Goal: Task Accomplishment & Management: Use online tool/utility

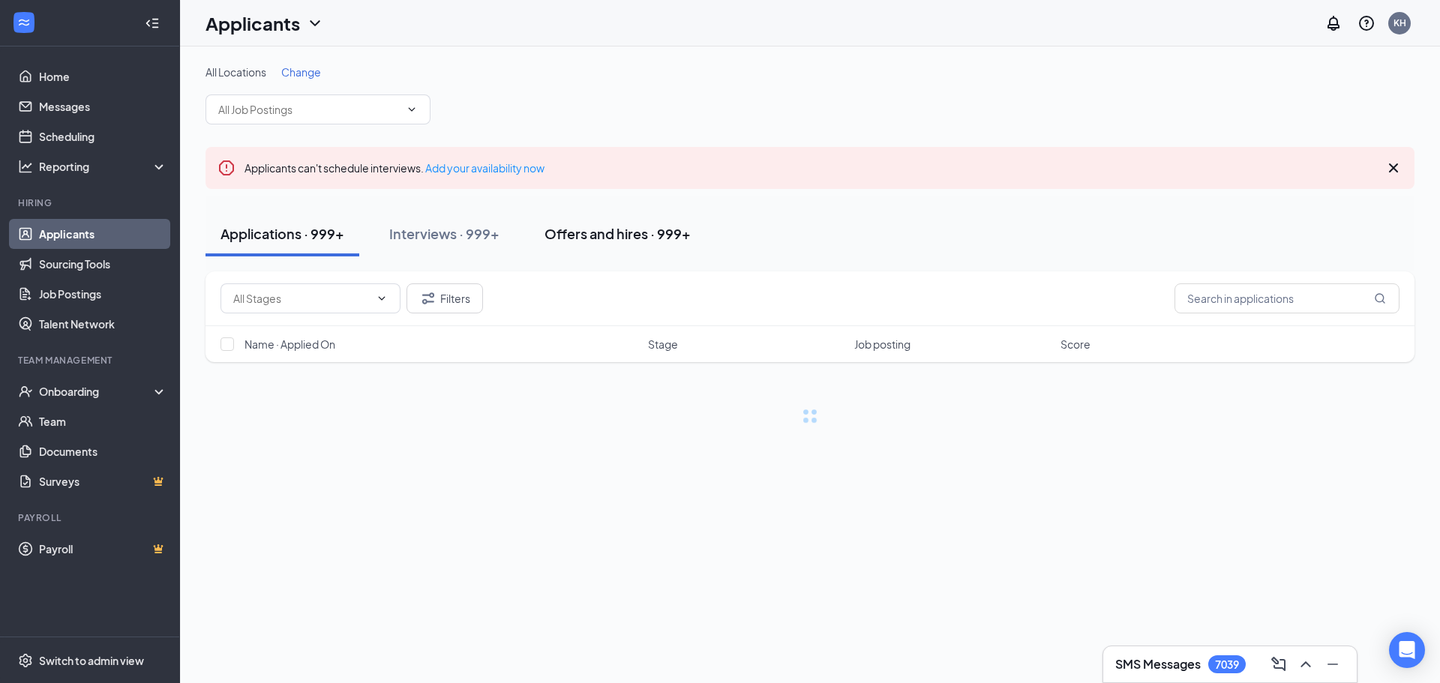
click at [595, 242] on div "Offers and hires · 999+" at bounding box center [618, 233] width 146 height 19
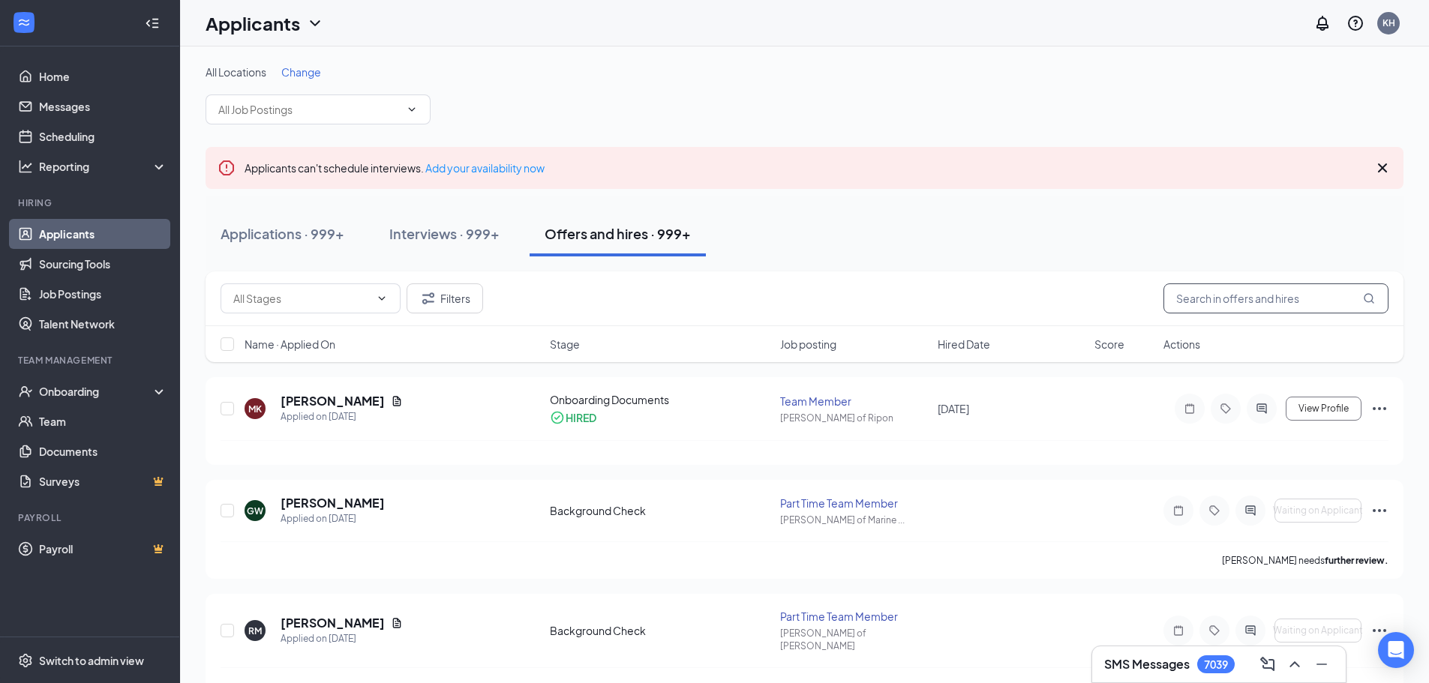
click at [1211, 300] on input "text" at bounding box center [1275, 299] width 225 height 30
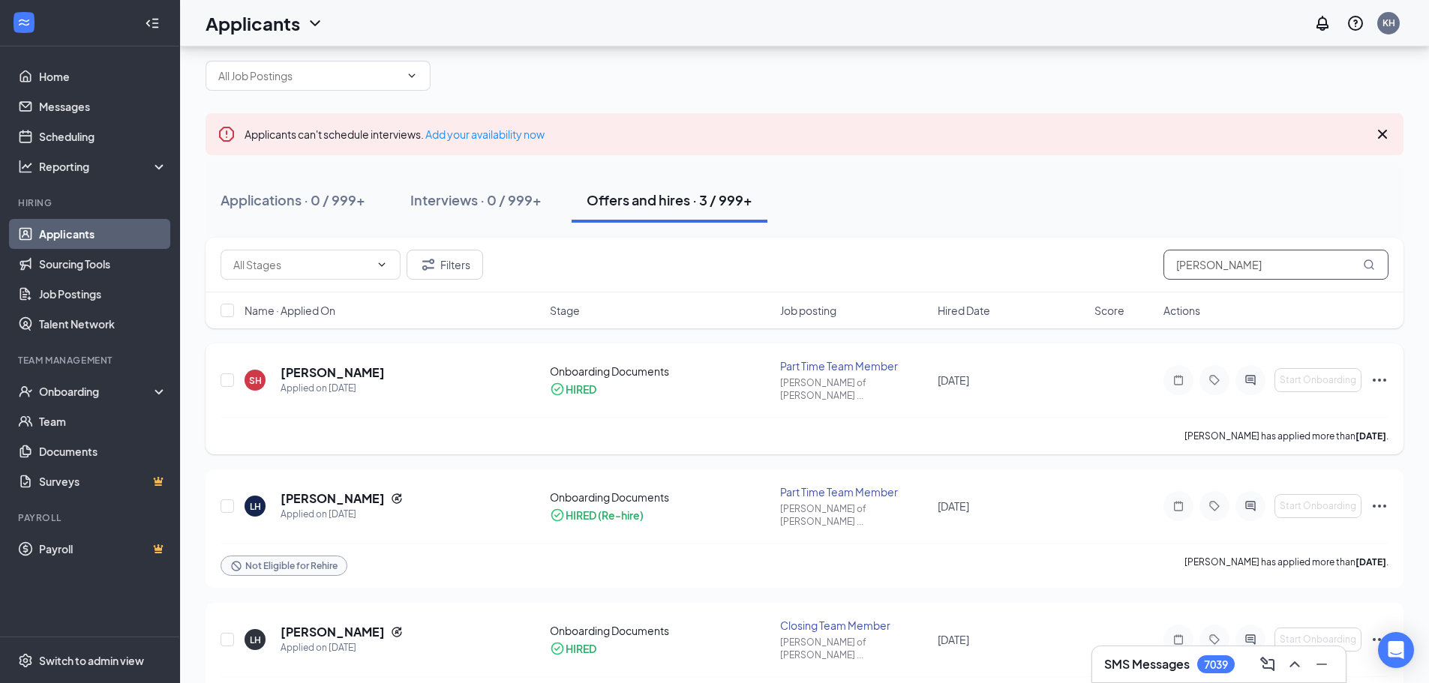
scroll to position [51, 0]
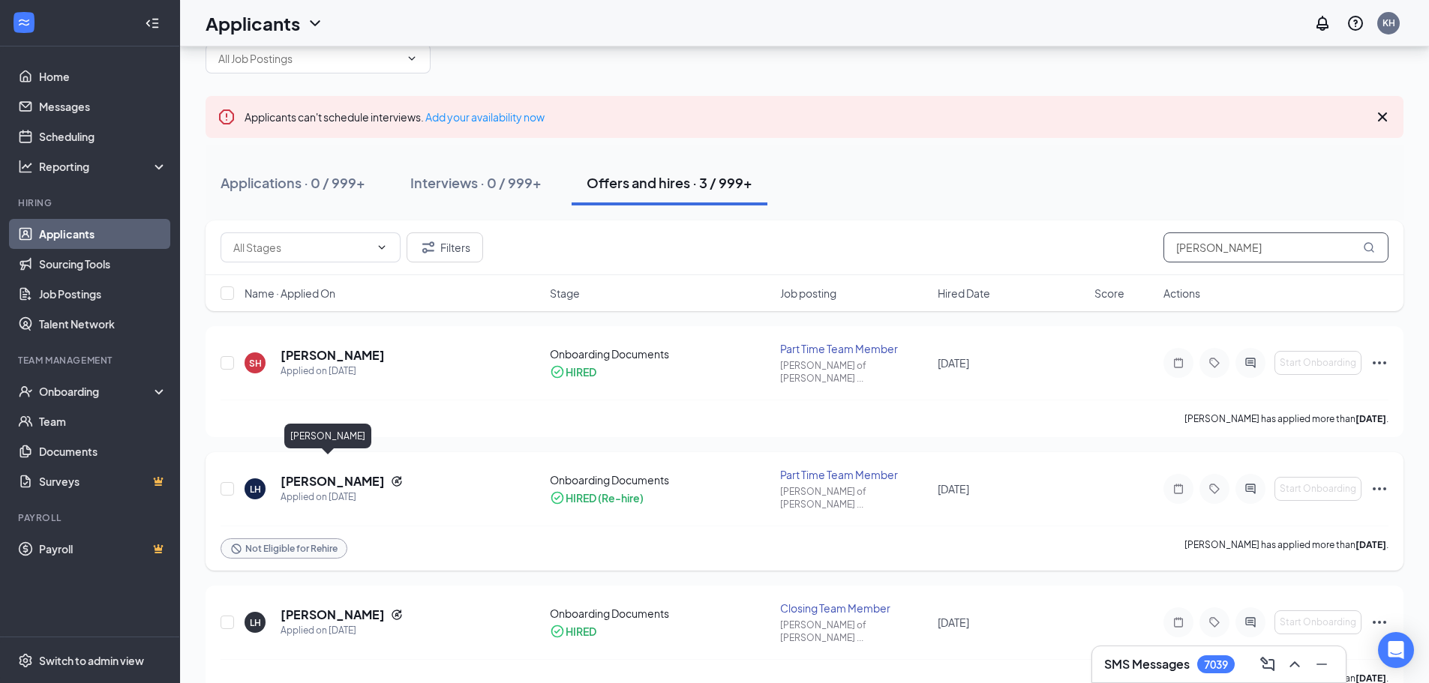
type input "[PERSON_NAME]"
click at [323, 473] on h5 "[PERSON_NAME]" at bounding box center [333, 481] width 104 height 17
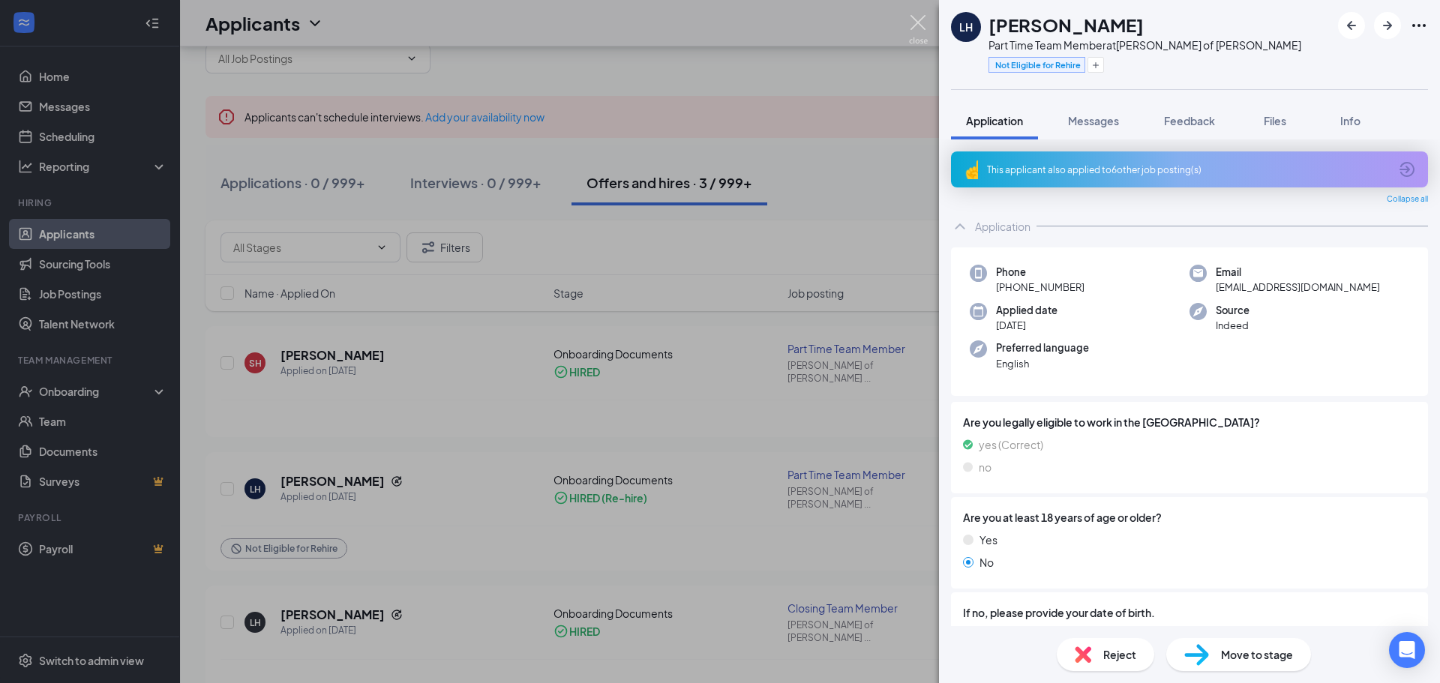
click at [923, 22] on img at bounding box center [918, 29] width 19 height 29
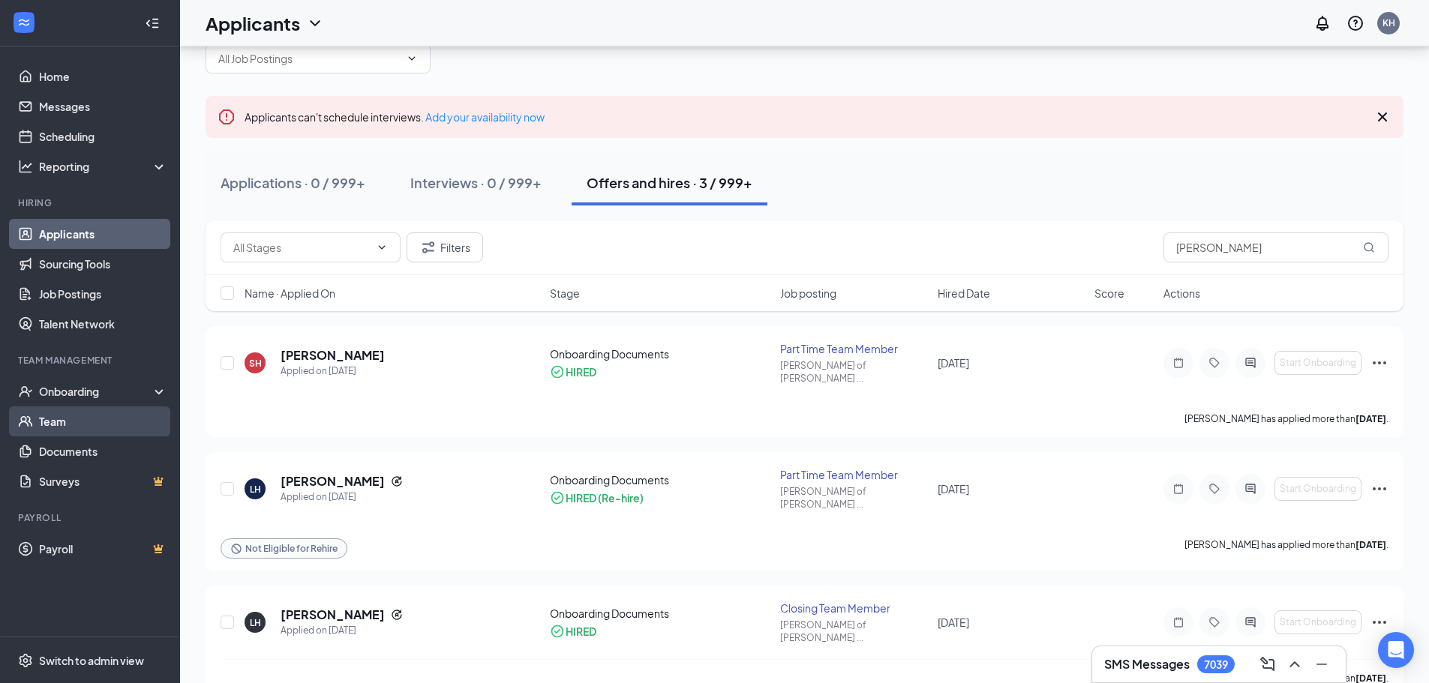
click at [47, 417] on link "Team" at bounding box center [103, 422] width 128 height 30
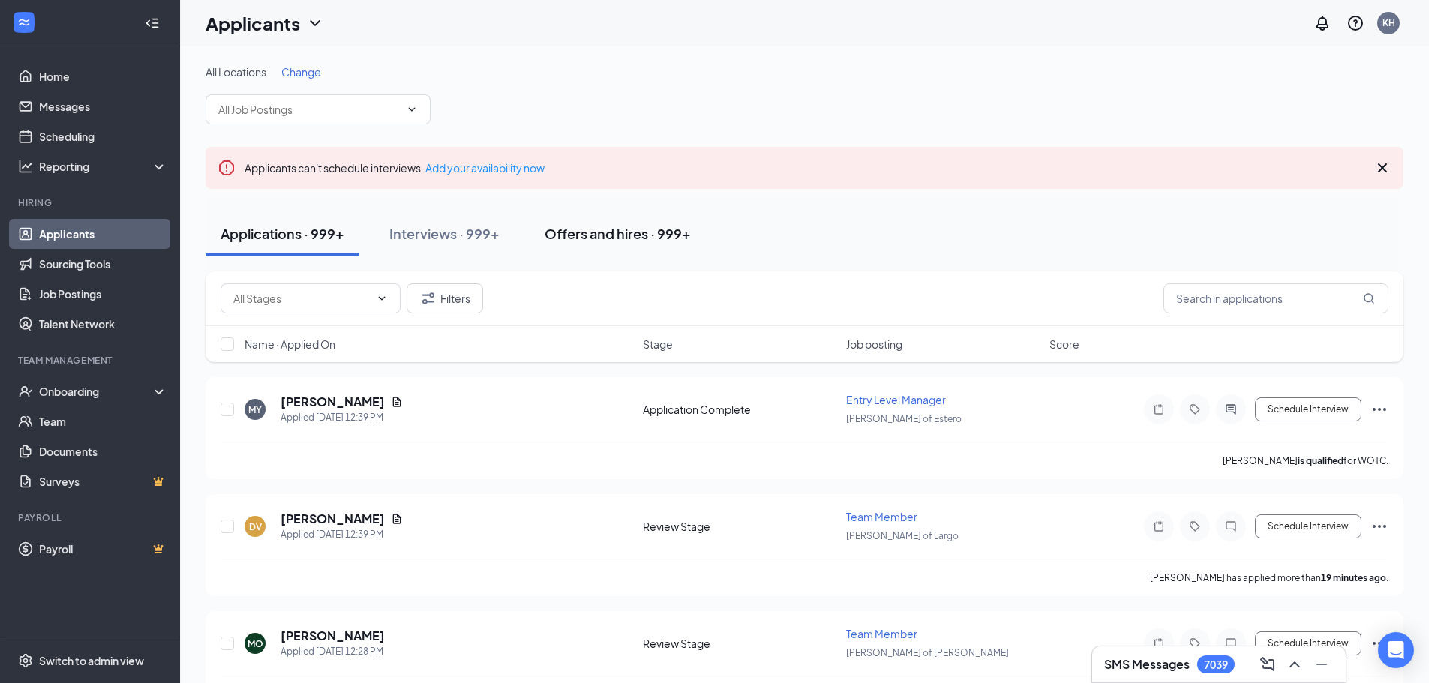
click at [616, 239] on div "Offers and hires · 999+" at bounding box center [618, 233] width 146 height 19
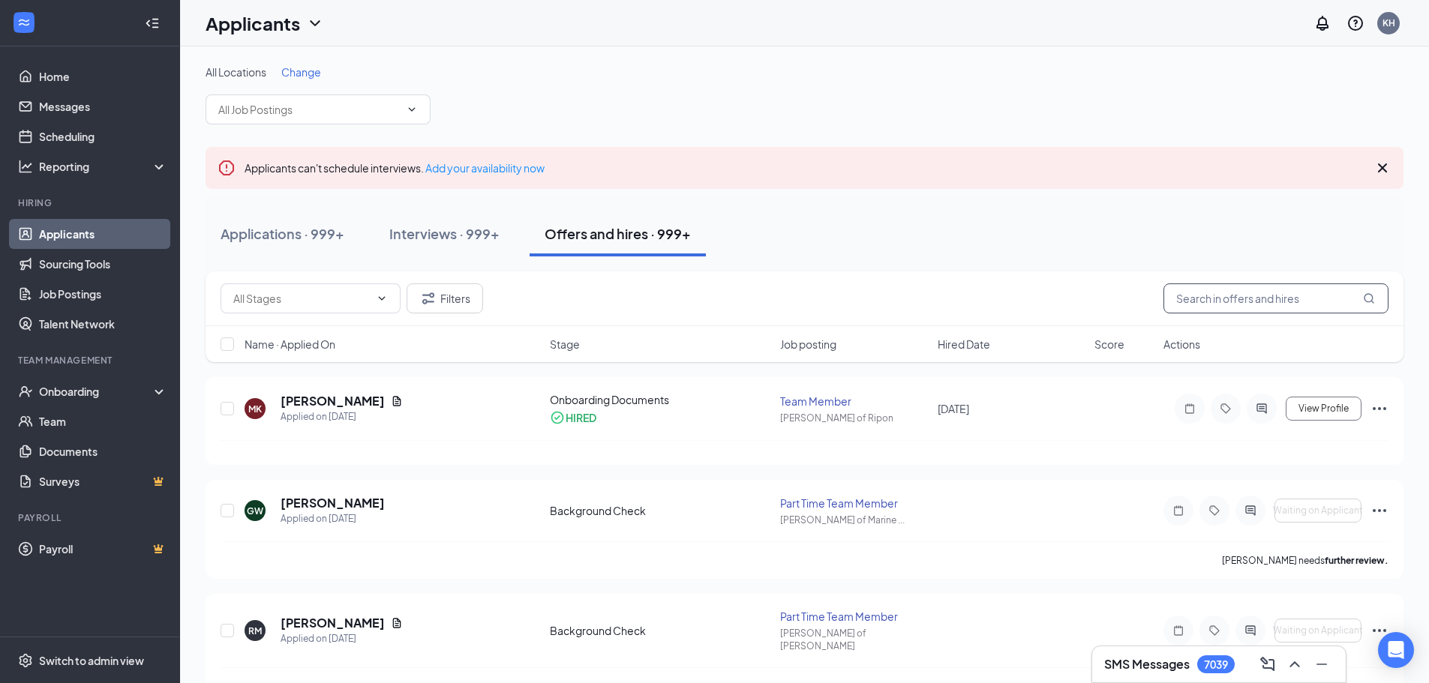
click at [1206, 307] on input "text" at bounding box center [1275, 299] width 225 height 30
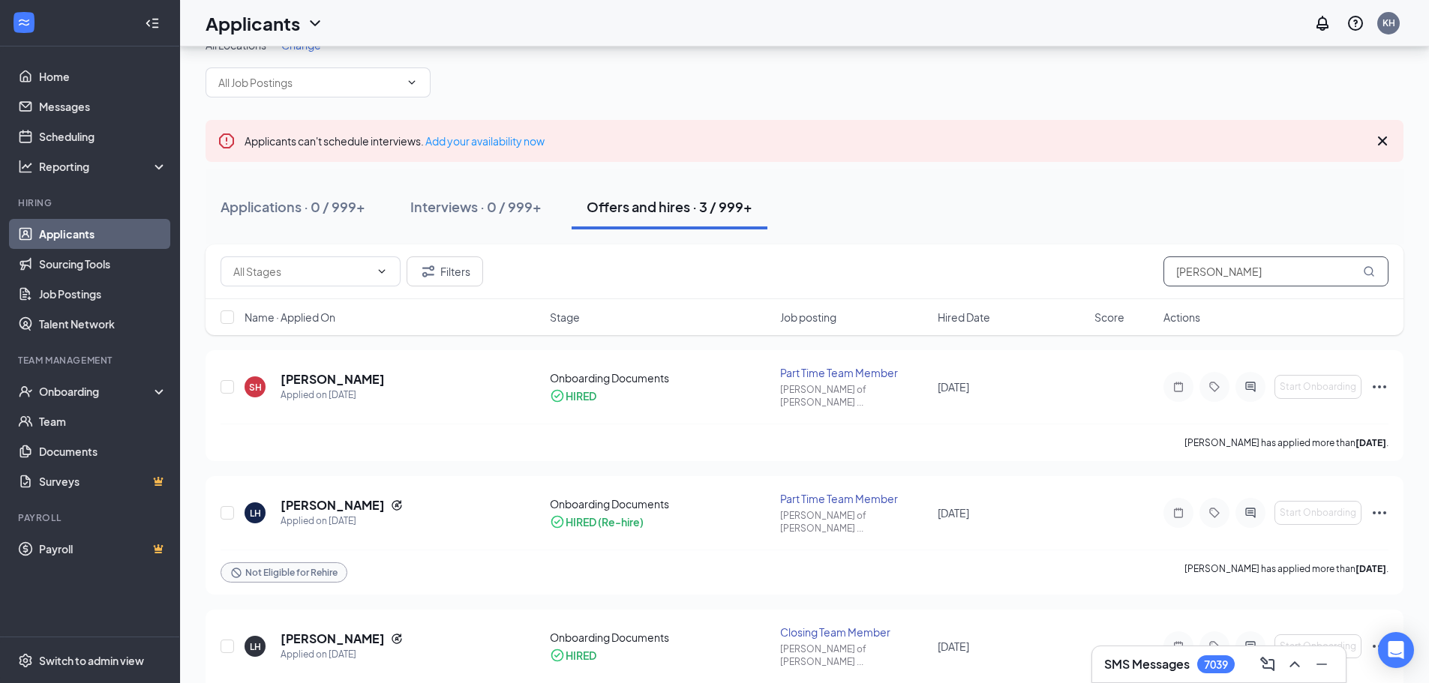
scroll to position [51, 0]
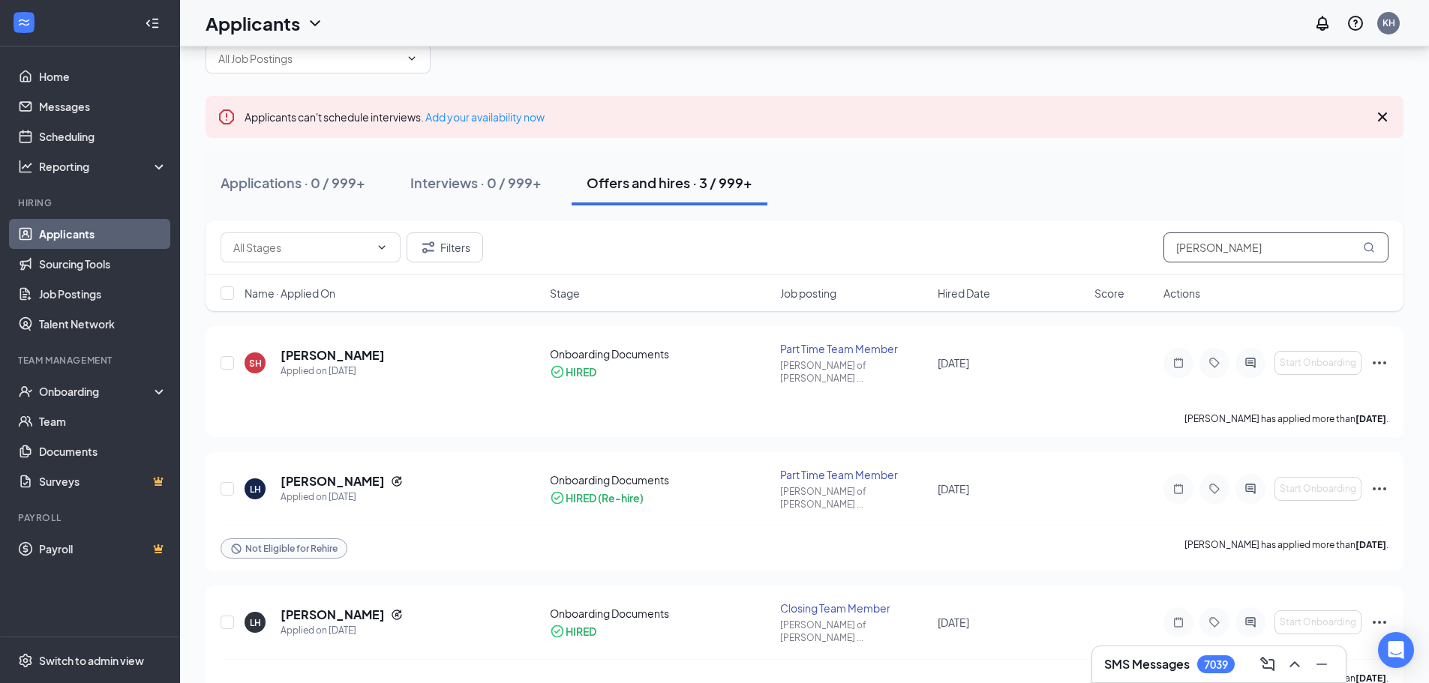
type input "[PERSON_NAME]"
